Goal: Transaction & Acquisition: Purchase product/service

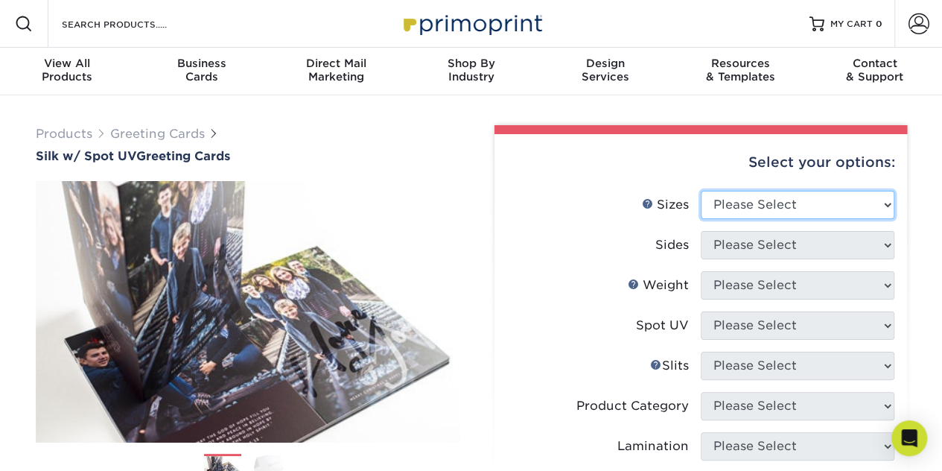
click at [883, 200] on select "Please Select 4.25" x 11" 5.5" x 8.5" 6" x 9" 6" x 12" 7" x 10" 8.5" x 11"" at bounding box center [798, 205] width 194 height 28
select select "5.50x8.50"
click at [701, 191] on select "Please Select 4.25" x 11" 5.5" x 8.5" 6" x 9" 6" x 12" 7" x 10" 8.5" x 11"" at bounding box center [798, 205] width 194 height 28
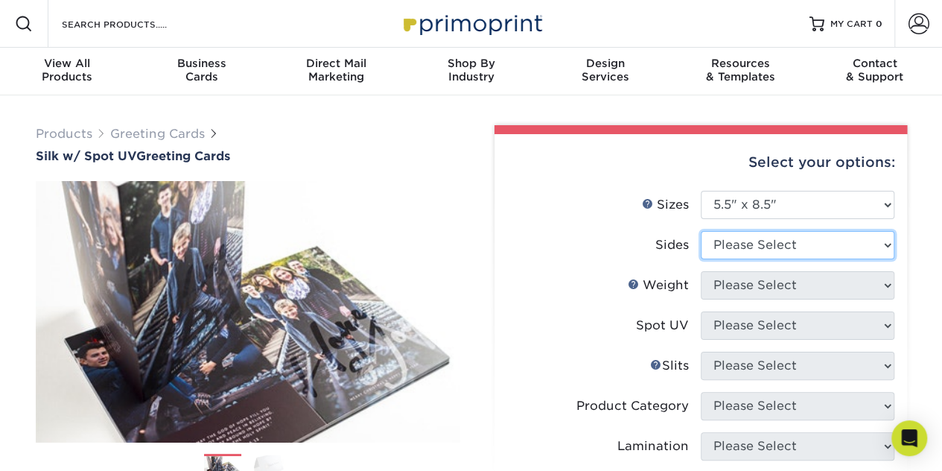
click at [888, 248] on select "Please Select Print Both Sides Print Front Only" at bounding box center [798, 245] width 194 height 28
select select "32d3c223-f82c-492b-b915-ba065a00862f"
click at [701, 231] on select "Please Select Print Both Sides Print Front Only" at bounding box center [798, 245] width 194 height 28
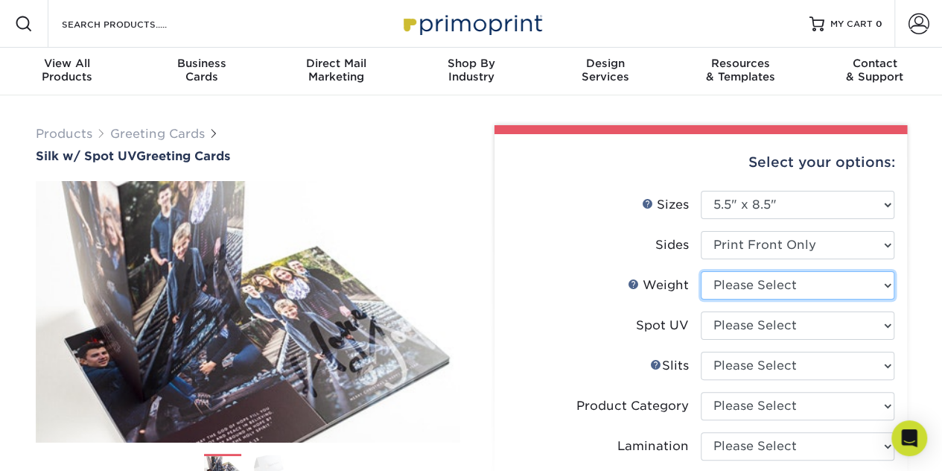
click at [889, 285] on select "Please Select 16PT" at bounding box center [798, 285] width 194 height 28
select select "16PT"
click at [701, 271] on select "Please Select 16PT" at bounding box center [798, 285] width 194 height 28
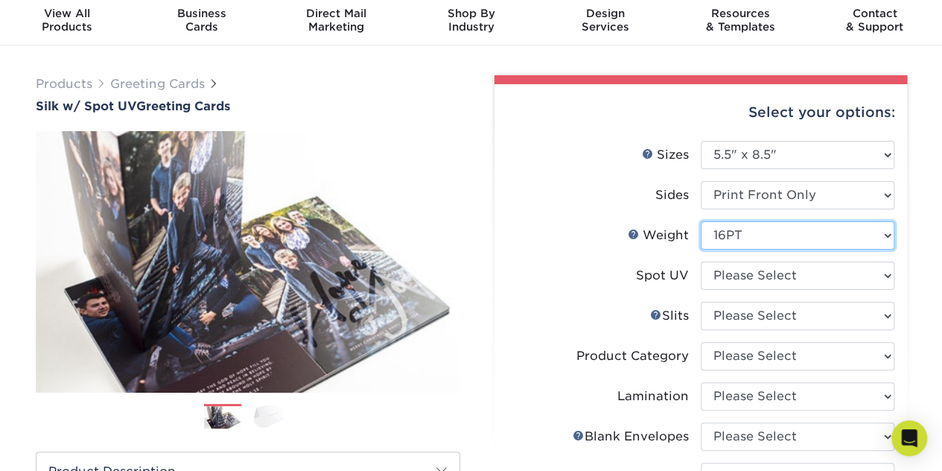
scroll to position [54, 0]
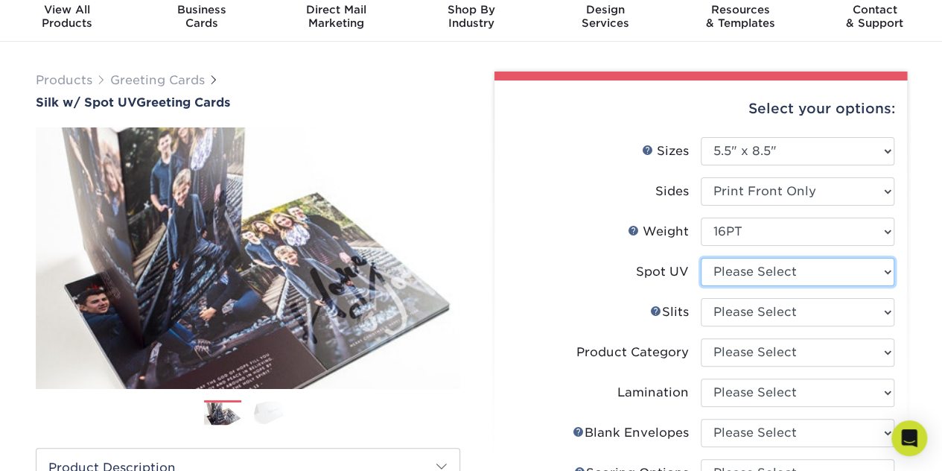
click at [886, 271] on select "Please Select Front Only" at bounding box center [798, 272] width 194 height 28
select select "1"
click at [701, 258] on select "Please Select Front Only" at bounding box center [798, 272] width 194 height 28
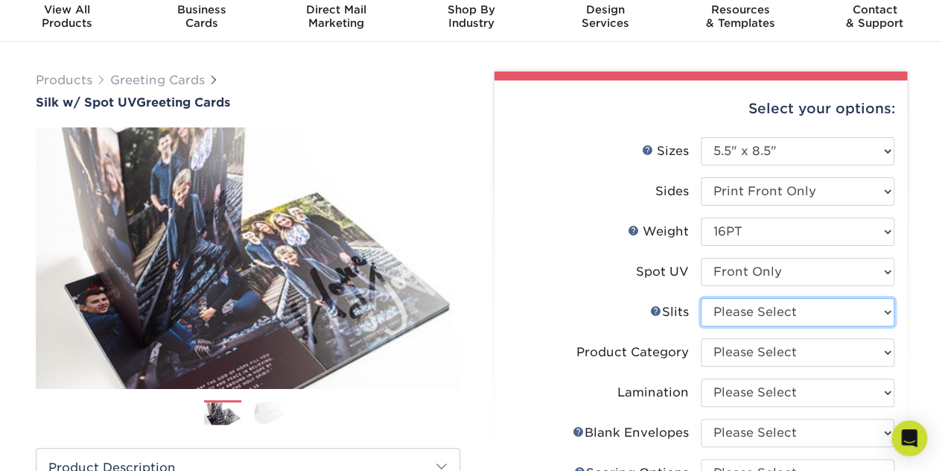
click at [888, 313] on select "Please Select Moon Slits Bottom Panel Moon Slits Right Panel No Gift Card Slits…" at bounding box center [798, 312] width 194 height 28
select select "c4055f3c-a707-4a99-931b-ce83690041fd"
click at [701, 298] on select "Please Select Moon Slits Bottom Panel Moon Slits Right Panel No Gift Card Slits…" at bounding box center [798, 312] width 194 height 28
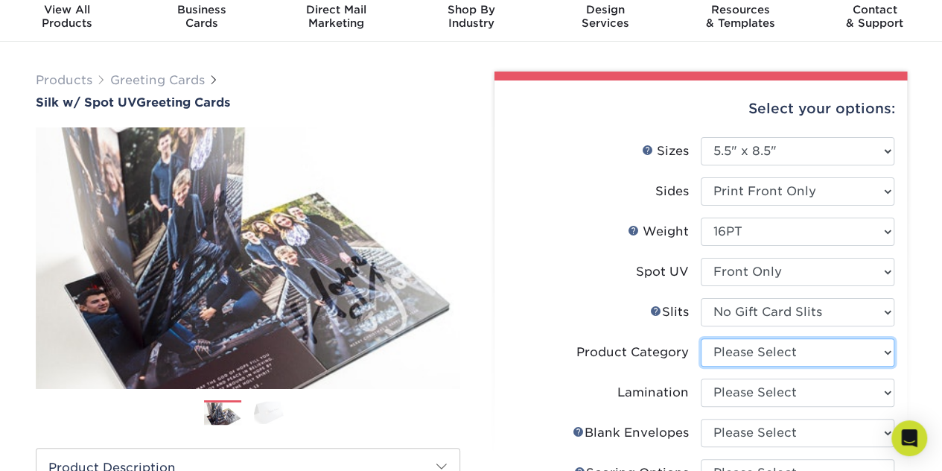
click at [891, 351] on select "Please Select Greeting Cards" at bounding box center [798, 352] width 194 height 28
select select "b7f8198f-f281-4438-a52e-cd7a5c5c0cfc"
click at [701, 338] on select "Please Select Greeting Cards" at bounding box center [798, 352] width 194 height 28
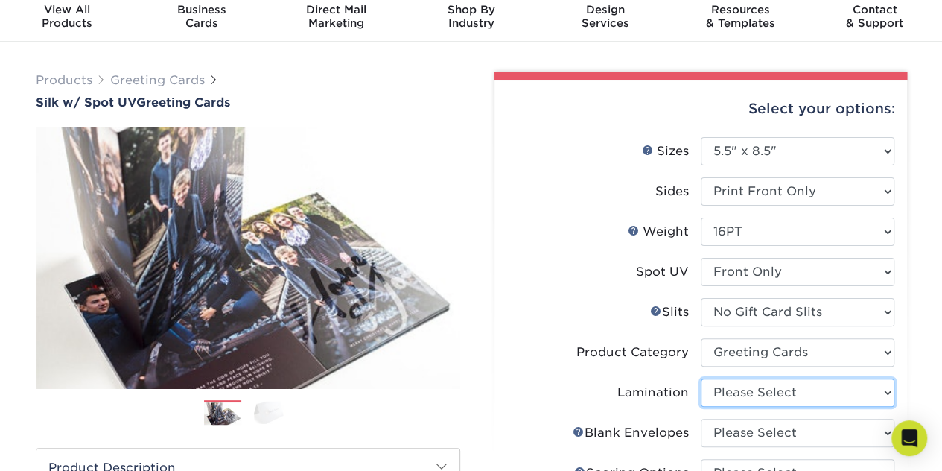
click at [891, 392] on select "Please Select Silk" at bounding box center [798, 392] width 194 height 28
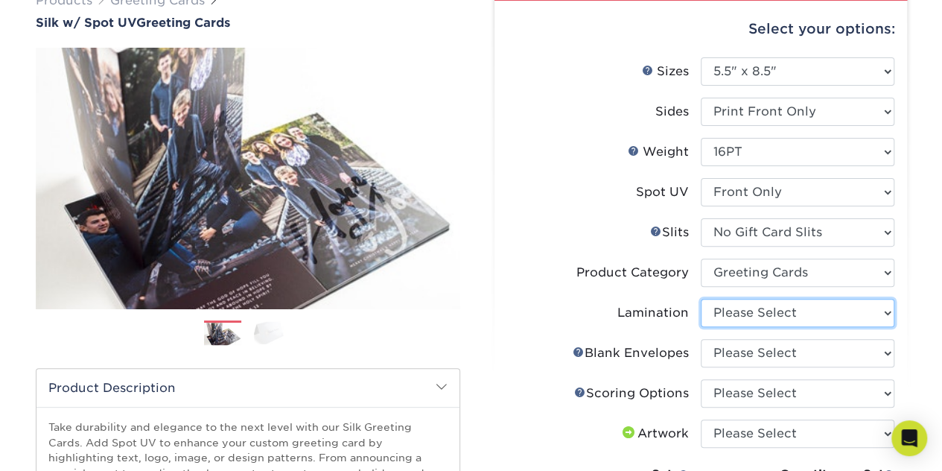
scroll to position [200, 0]
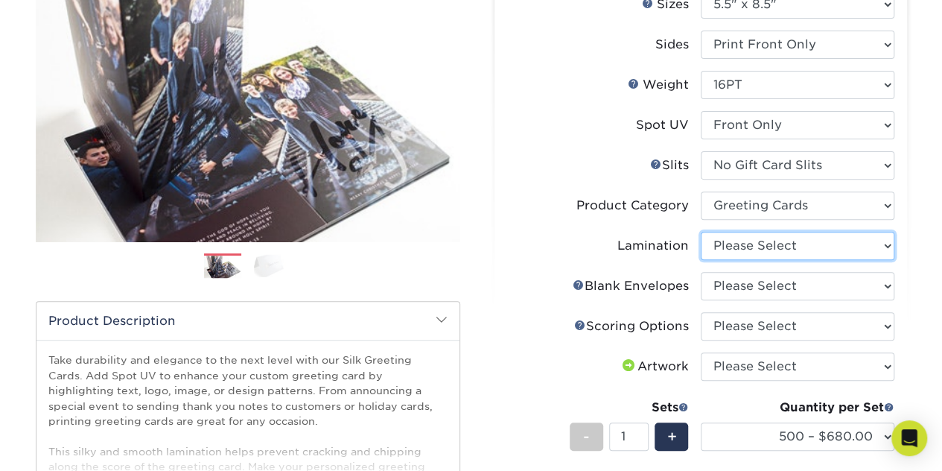
click at [891, 241] on select "Please Select Silk" at bounding box center [798, 246] width 194 height 28
select select "ccacb42f-45f7-42d3-bbd3-7c8421cf37f0"
click at [701, 232] on select "Please Select Silk" at bounding box center [798, 246] width 194 height 28
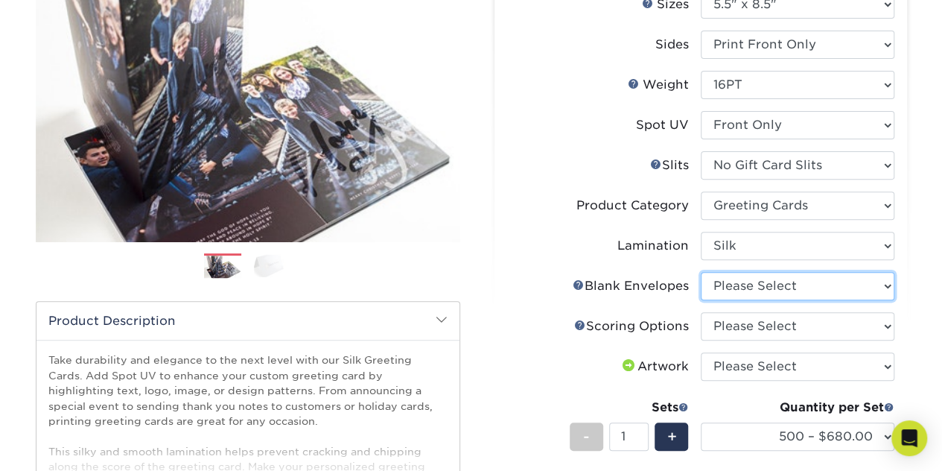
click at [888, 287] on select "Please Select No Blank Envelopes Yes 500 Envelopes A2 Yes 1000 Envelopes A2 Yes…" at bounding box center [798, 286] width 194 height 28
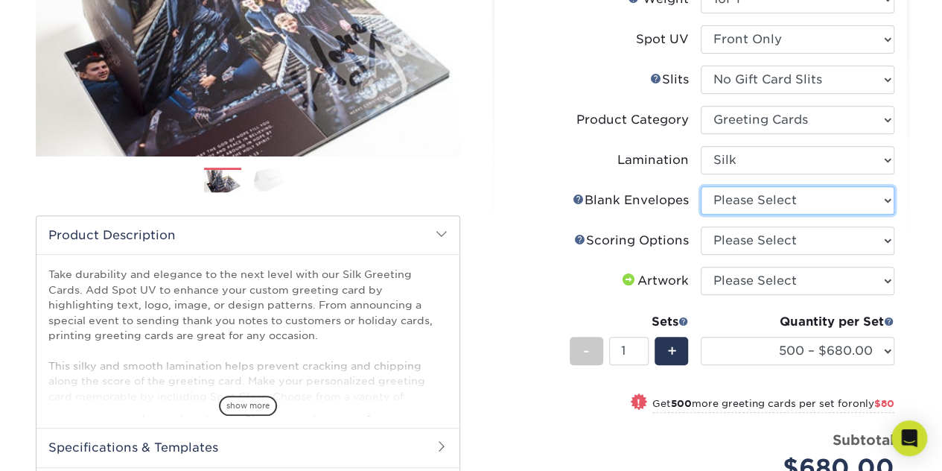
scroll to position [287, 0]
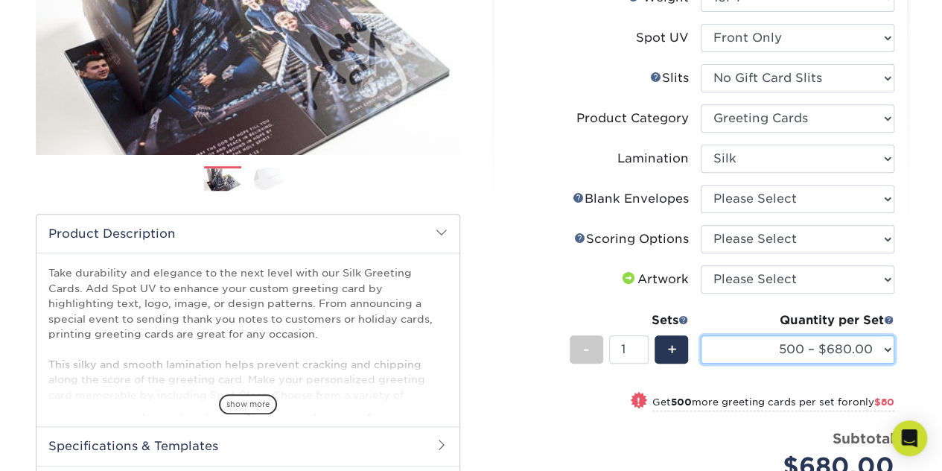
click at [883, 345] on select "500 – $680.00 1000 – $760.00 2500 – $1750.00 5000 – $2914.00 10000 – $5599.00" at bounding box center [798, 349] width 194 height 28
